Goal: Book appointment/travel/reservation

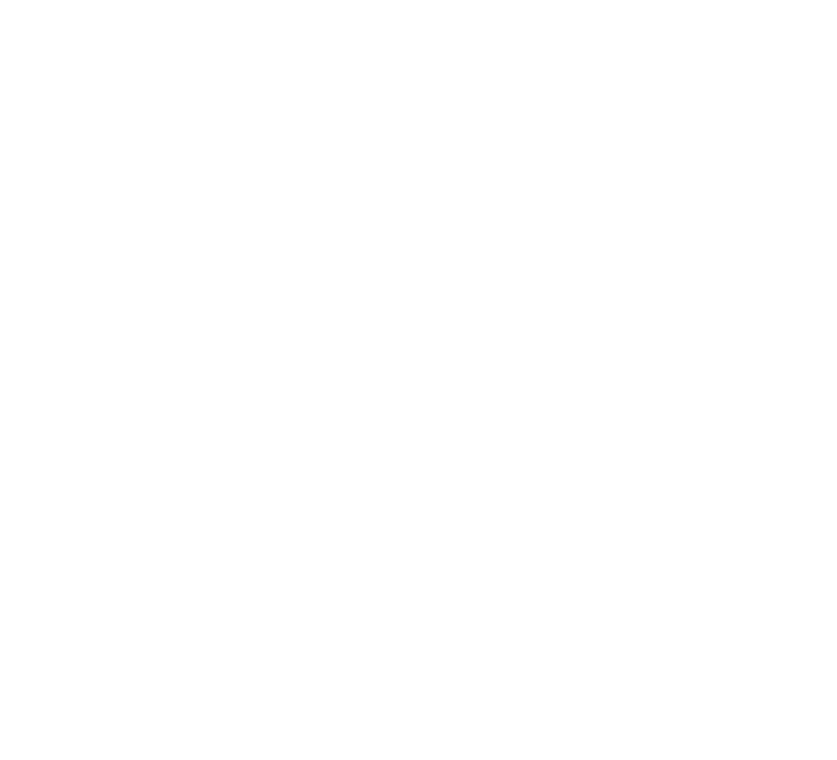
scroll to position [2322, 0]
click at [556, 262] on div at bounding box center [614, 276] width 374 height 210
click at [815, 381] on icon at bounding box center [799, 374] width 49 height 40
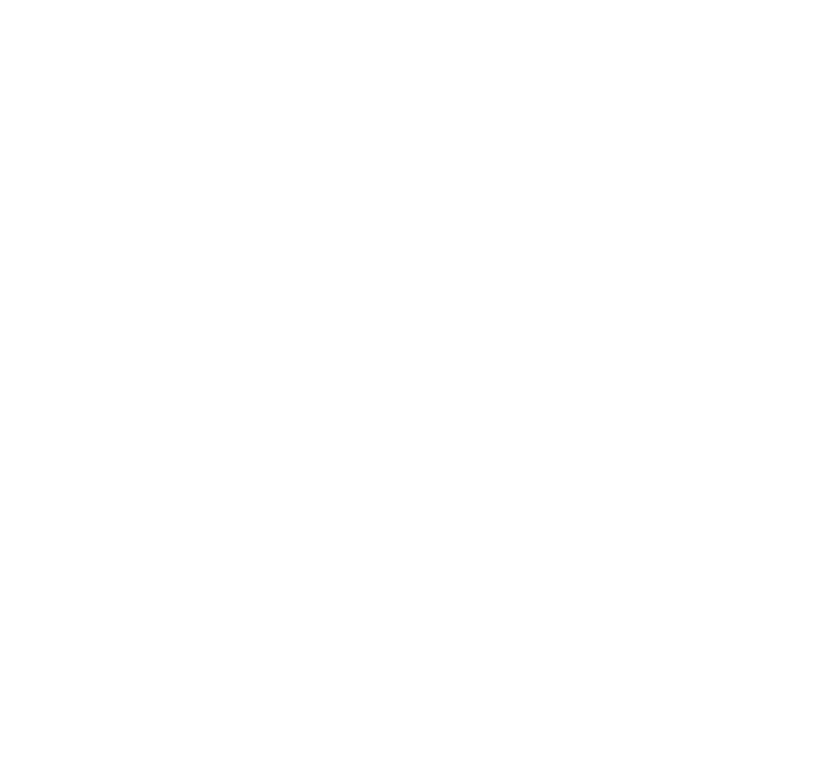
click at [815, 381] on icon at bounding box center [799, 374] width 49 height 40
click at [800, 375] on icon at bounding box center [801, 377] width 49 height 40
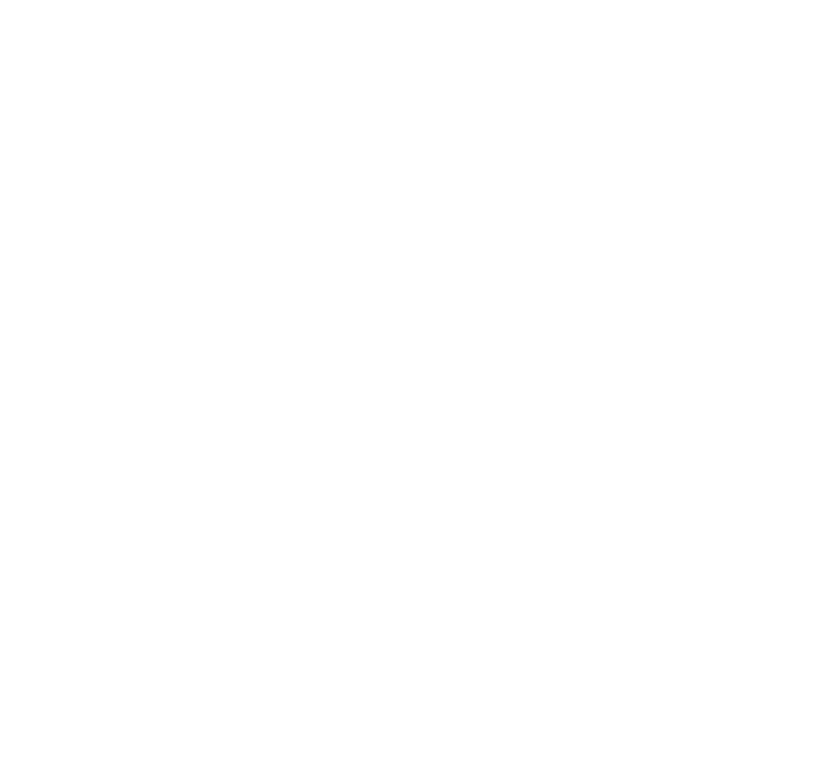
click at [800, 375] on icon at bounding box center [801, 377] width 49 height 40
click at [710, 623] on span "Family Highlights" at bounding box center [692, 627] width 122 height 15
click at [365, 126] on span "Family room" at bounding box center [370, 131] width 69 height 11
click at [643, 567] on h3 "Family Highlights" at bounding box center [680, 564] width 190 height 40
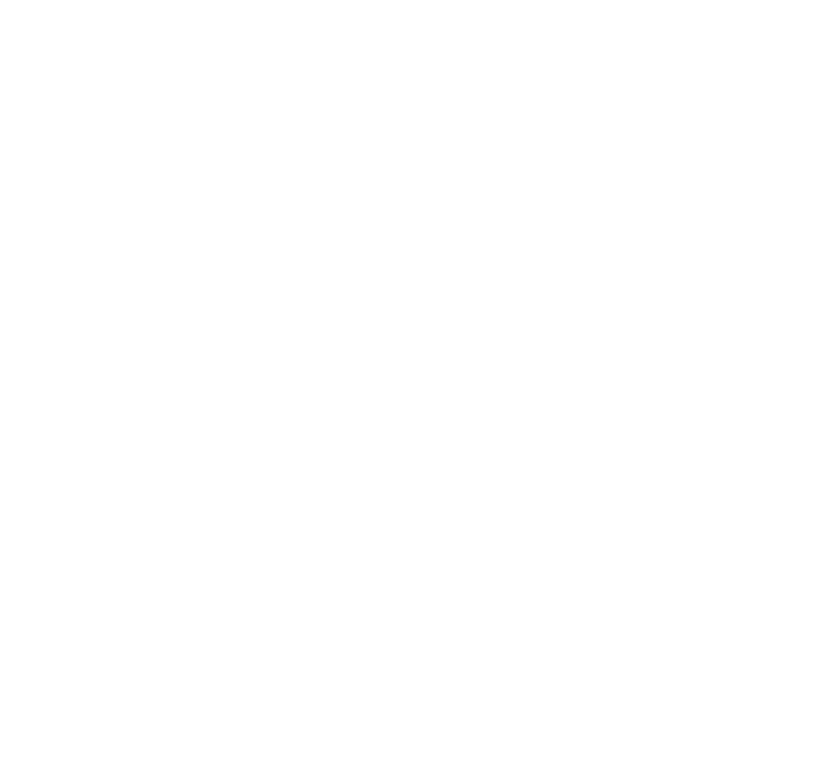
click at [466, 119] on div "Double room" at bounding box center [464, 129] width 93 height 31
click at [646, 619] on div "Family Highlights" at bounding box center [679, 570] width 243 height 182
click at [696, 576] on span "Family Highlights" at bounding box center [679, 577] width 122 height 15
